Goal: Task Accomplishment & Management: Manage account settings

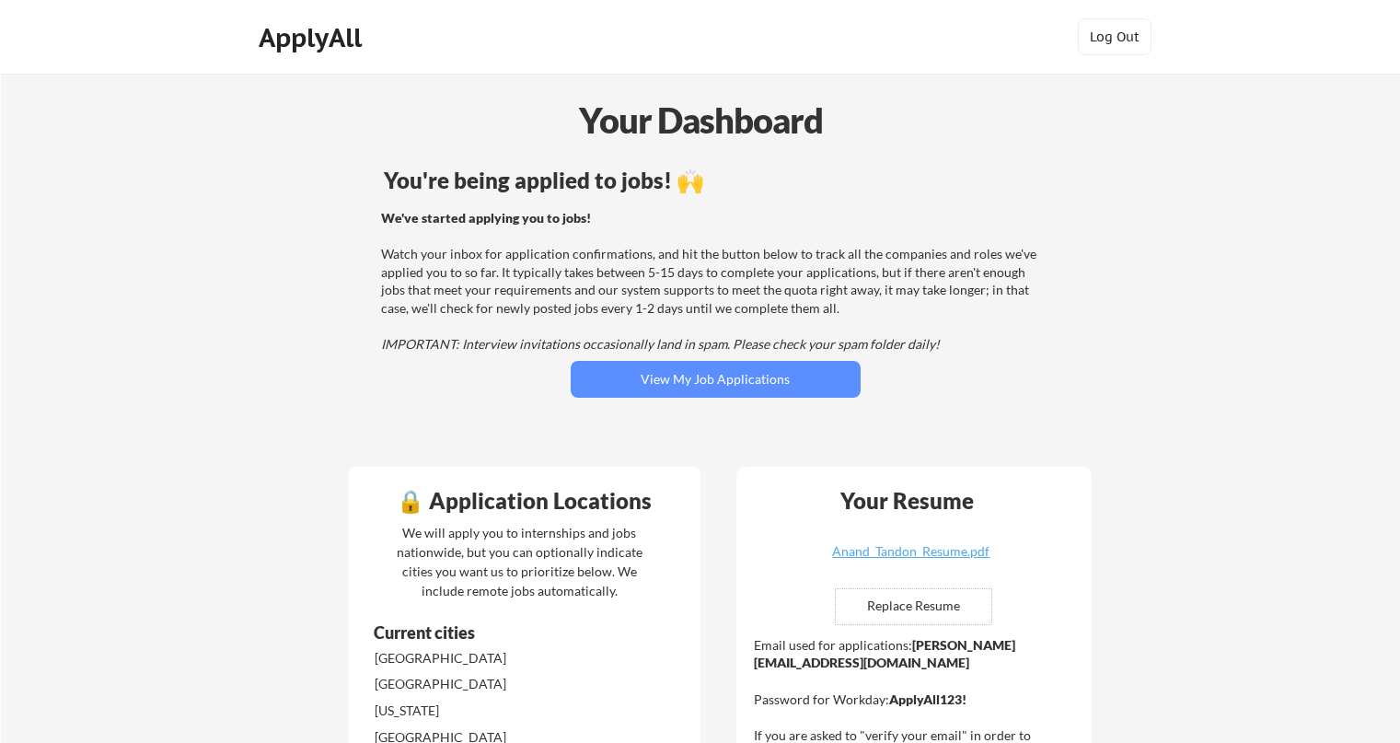
scroll to position [729, 0]
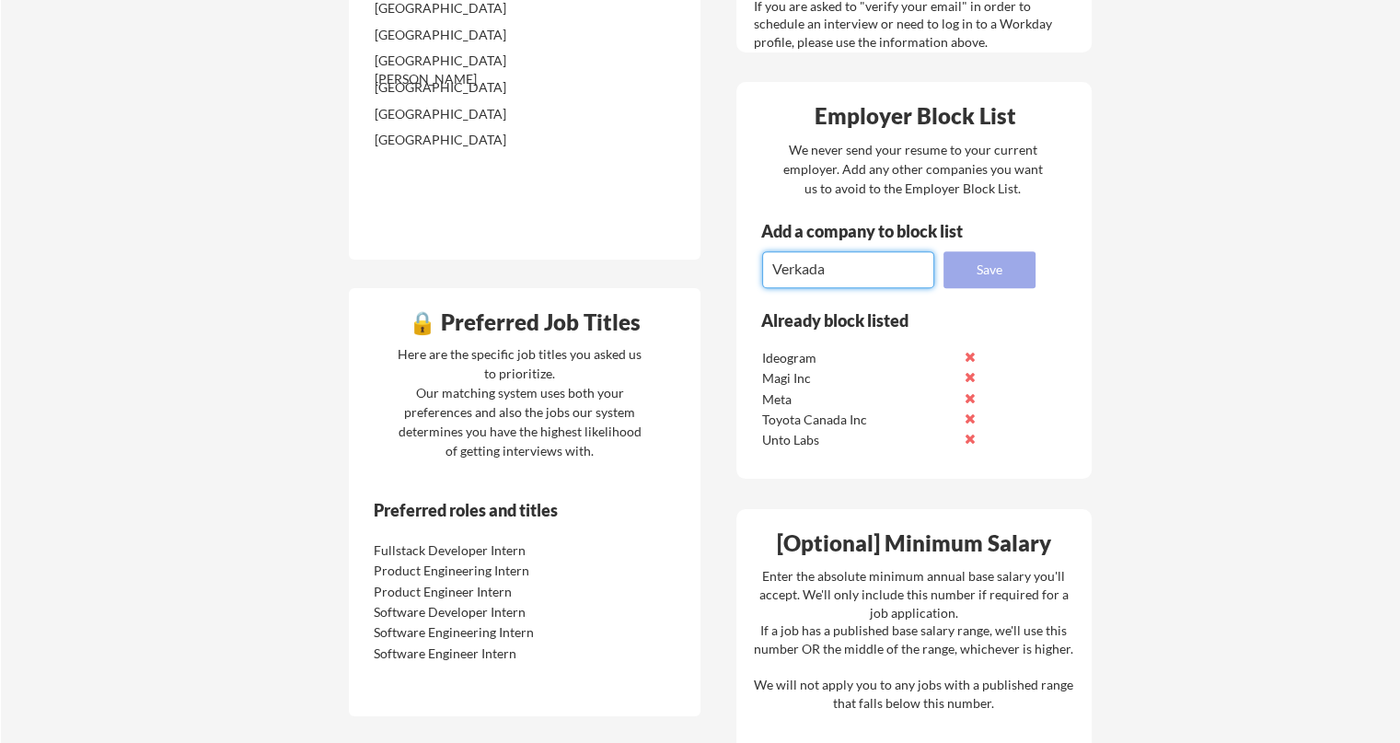
type textarea "Verkada"
click at [964, 270] on button "Save" at bounding box center [990, 269] width 92 height 37
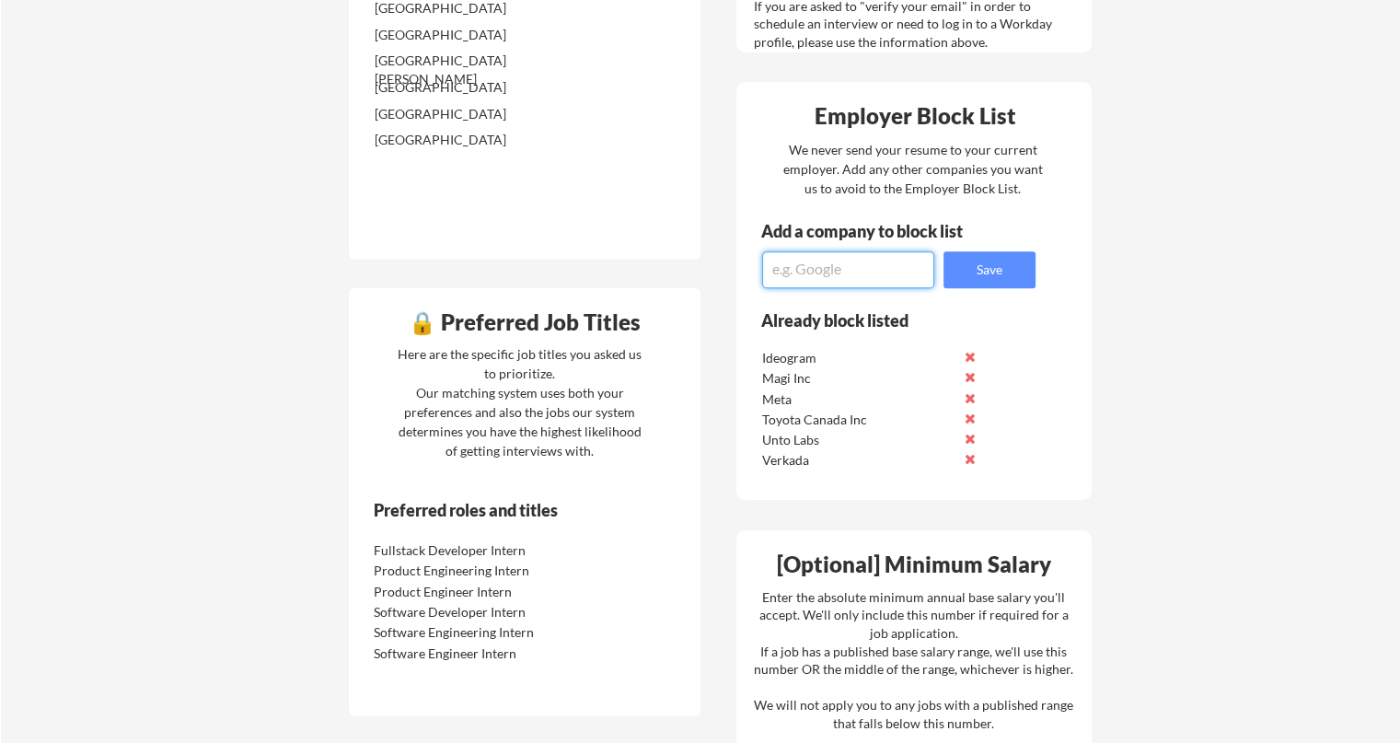
click at [846, 269] on textarea at bounding box center [848, 269] width 172 height 37
type textarea "Snowflake"
click at [970, 283] on button "Save" at bounding box center [990, 269] width 92 height 37
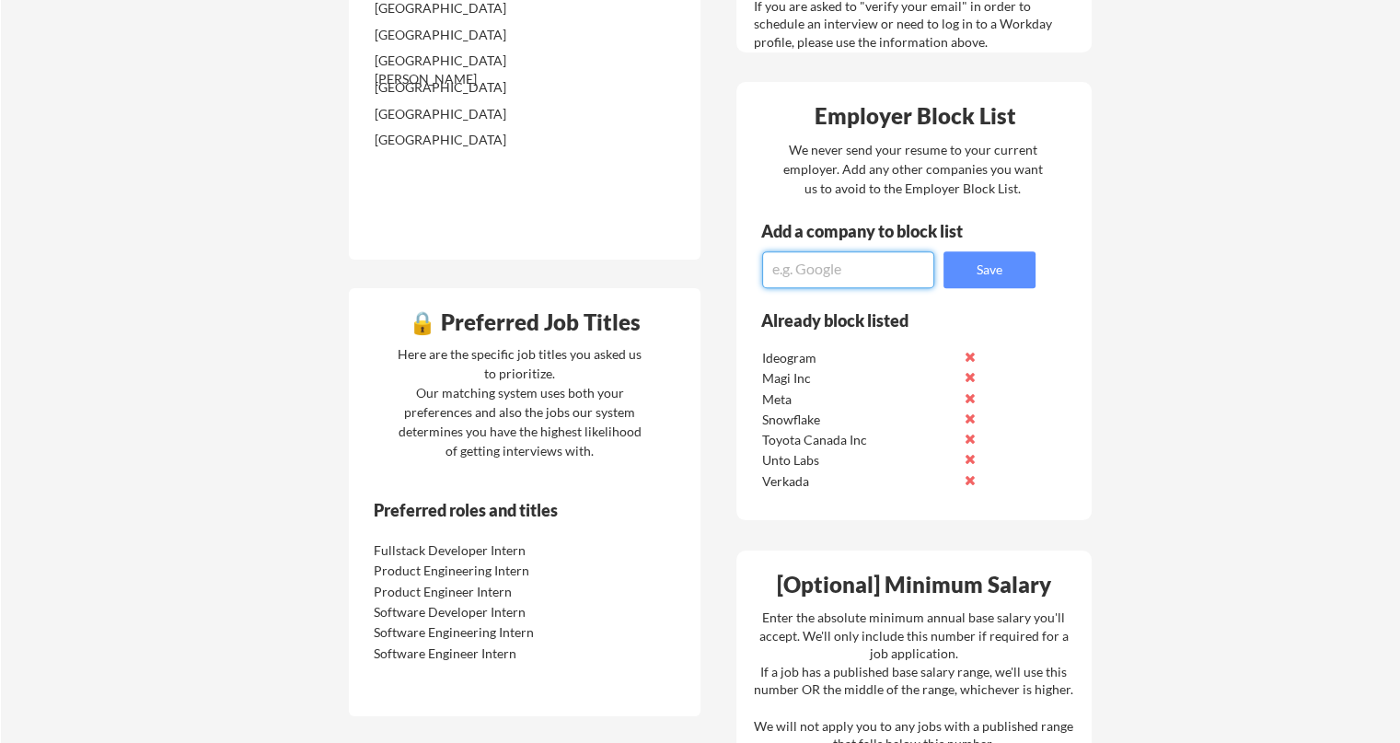
click at [851, 272] on textarea at bounding box center [848, 269] width 172 height 37
type textarea "Tesla"
click at [981, 264] on button "Save" at bounding box center [990, 269] width 92 height 37
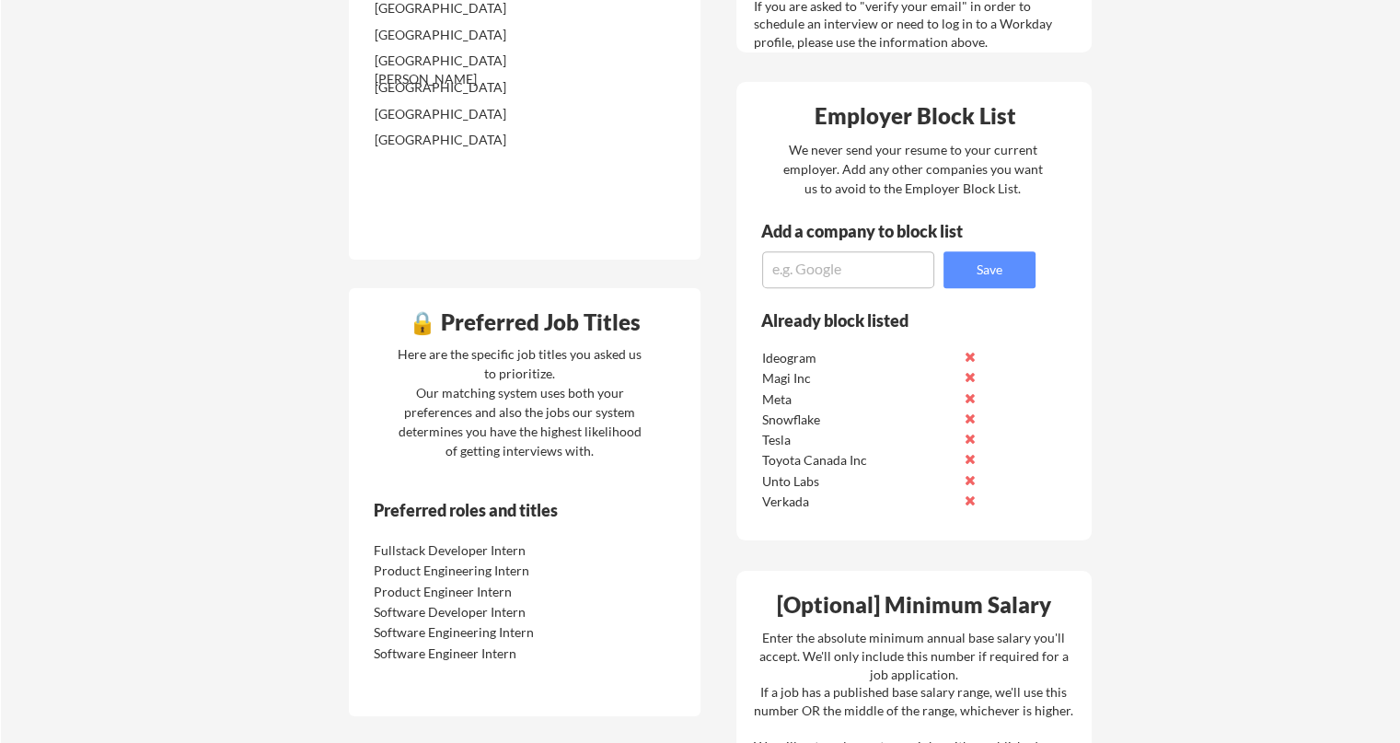
click at [1136, 236] on div "Your Dashboard You're being applied to jobs! 🙌 We've started applying you to jo…" at bounding box center [701, 303] width 1400 height 1919
